Goal: Navigation & Orientation: Find specific page/section

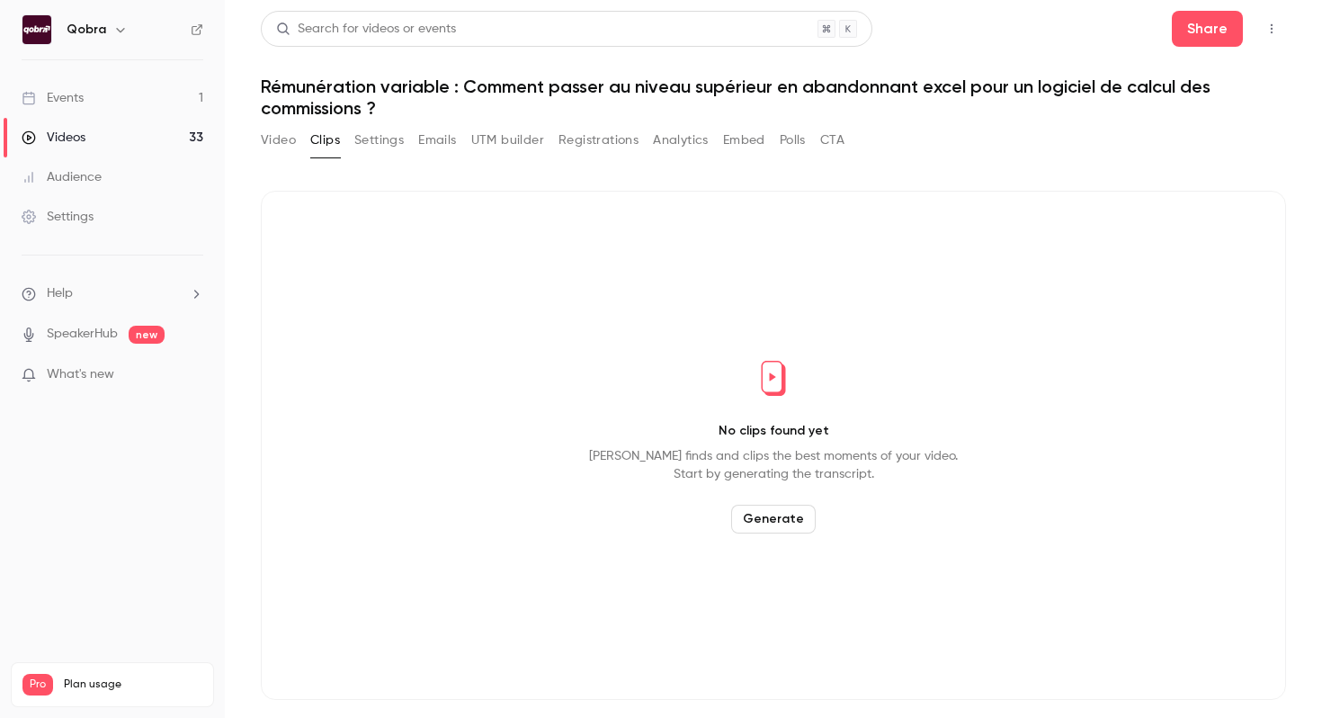
click at [160, 98] on link "Events 1" at bounding box center [112, 98] width 225 height 40
